Goal: Task Accomplishment & Management: Manage account settings

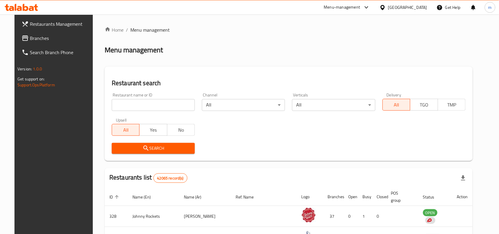
click at [398, 9] on div "United Arab Emirates" at bounding box center [407, 7] width 39 height 7
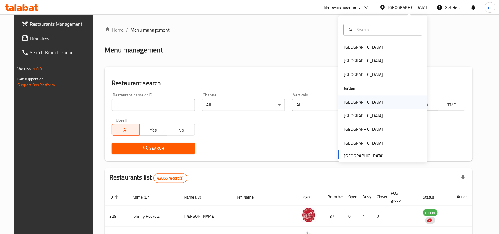
click at [349, 103] on div "[GEOGRAPHIC_DATA]" at bounding box center [363, 102] width 39 height 7
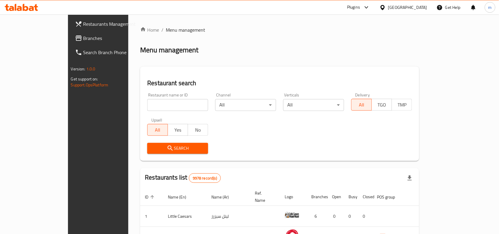
click at [83, 39] on span "Branches" at bounding box center [114, 38] width 63 height 7
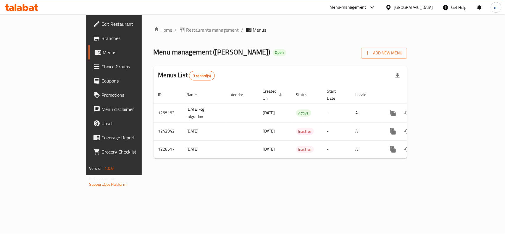
click at [186, 28] on span "Restaurants management" at bounding box center [212, 29] width 53 height 7
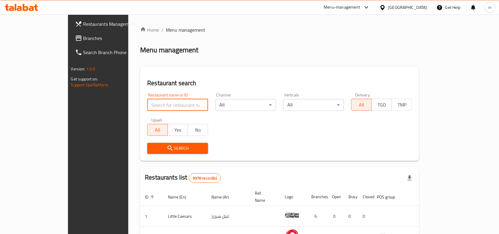
click at [152, 103] on input "search" at bounding box center [177, 105] width 61 height 12
paste input "20768"
type input "20768"
click at [165, 147] on span "Search" at bounding box center [177, 148] width 51 height 7
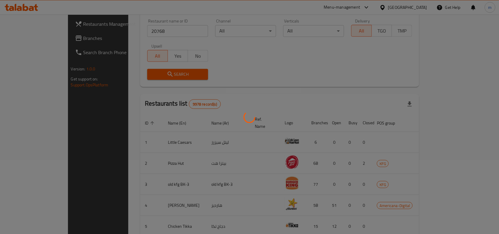
scroll to position [18, 0]
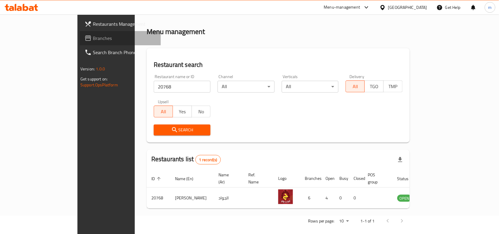
click at [93, 35] on span "Branches" at bounding box center [124, 38] width 63 height 7
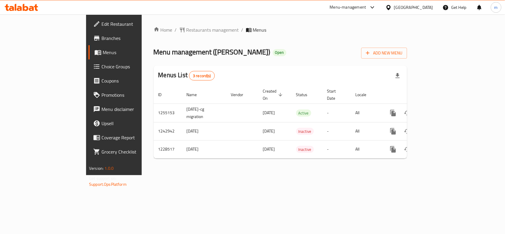
click at [101, 65] on span "Choice Groups" at bounding box center [133, 66] width 64 height 7
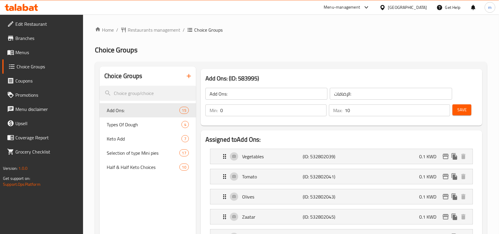
click at [275, 47] on h2 "Choice Groups" at bounding box center [291, 49] width 392 height 9
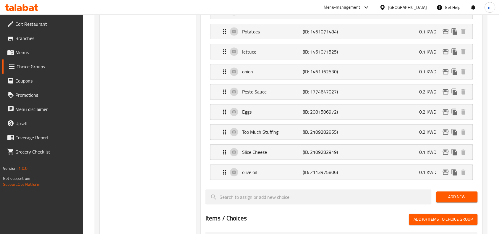
scroll to position [413, 0]
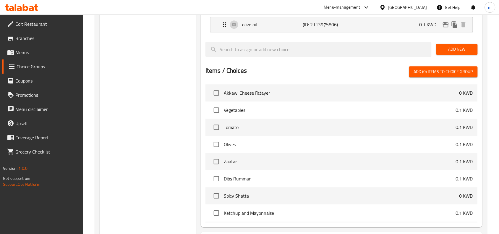
click at [390, 73] on div "Items / Choices Add (0) items to choice group" at bounding box center [341, 71] width 272 height 11
click at [246, 76] on div "Items / Choices Add (0) items to choice group" at bounding box center [341, 71] width 272 height 11
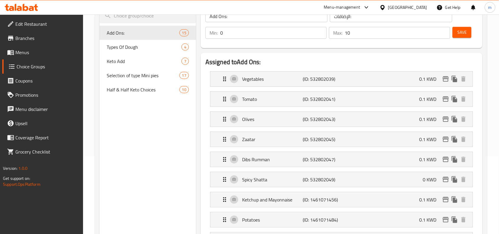
scroll to position [0, 0]
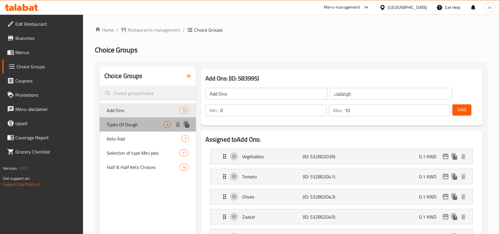
click at [138, 128] on span "Types Of Dough" at bounding box center [135, 124] width 57 height 7
type input "Types Of Dough"
type input "انواع عجين"
type input "1"
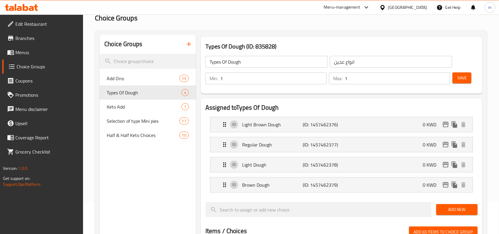
scroll to position [74, 0]
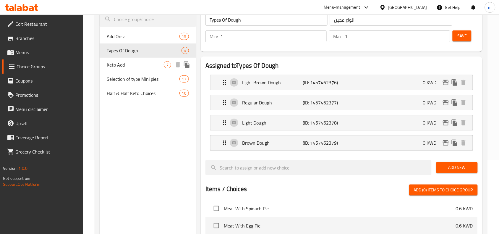
click at [106, 68] on div "Keto Add 7" at bounding box center [148, 65] width 96 height 14
type input "Keto Add"
type input "اضافات الكيتو"
type input "0"
type input "6"
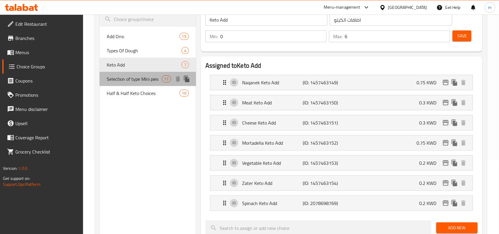
click at [111, 79] on span "Selection of type Mini pies" at bounding box center [134, 78] width 55 height 7
type input "Selection of type Mini pies"
type input "اختيار نوع فطائر صغيرة"
type input "1"
type input "16"
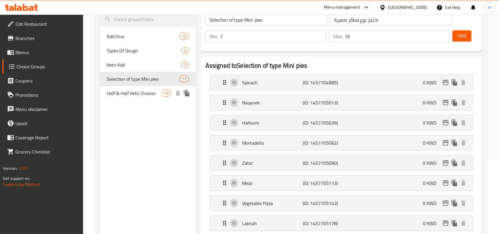
click at [111, 90] on span "Half & Half Keto Choices" at bounding box center [134, 93] width 55 height 7
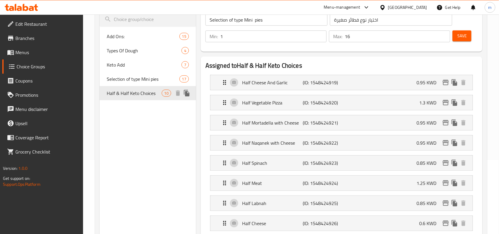
type input "Half & Half Keto Choices"
type input "خيارات الكيتو النصفية والنصفية"
type input "2"
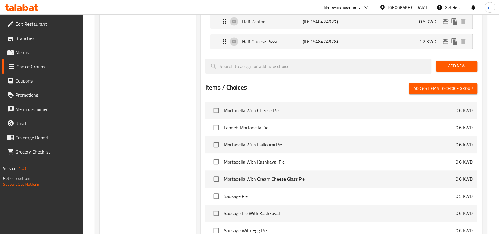
scroll to position [922, 0]
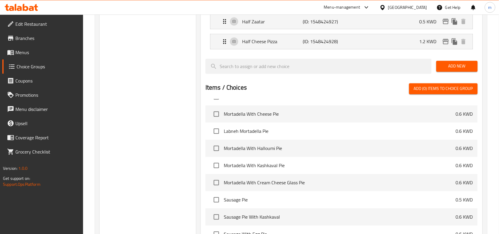
click at [45, 148] on span "Grocery Checklist" at bounding box center [46, 151] width 63 height 7
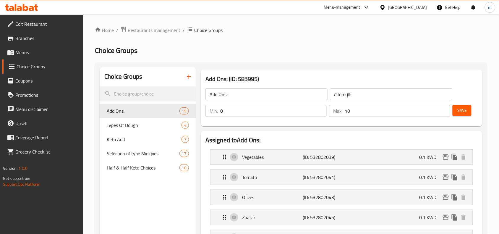
click at [27, 8] on icon at bounding box center [26, 7] width 6 height 7
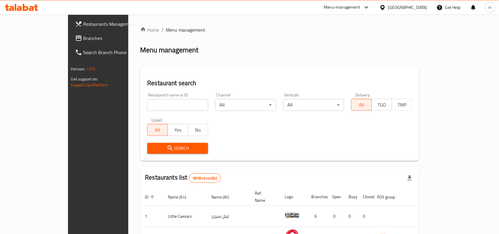
click at [83, 41] on span "Branches" at bounding box center [114, 38] width 63 height 7
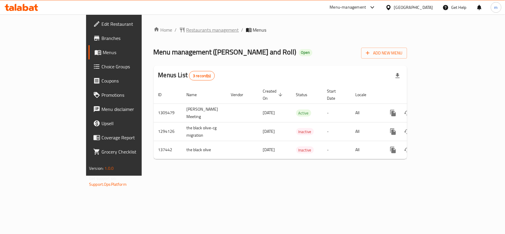
click at [186, 30] on span "Restaurants management" at bounding box center [212, 29] width 53 height 7
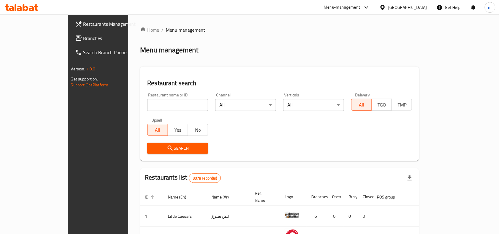
click at [151, 107] on input "search" at bounding box center [177, 105] width 61 height 12
paste input "611216"
type input "611216"
click at [153, 146] on span "Search" at bounding box center [177, 148] width 51 height 7
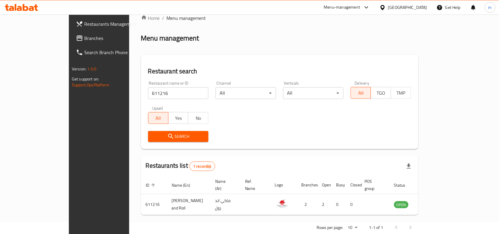
scroll to position [18, 0]
